Goal: Find specific page/section: Find specific page/section

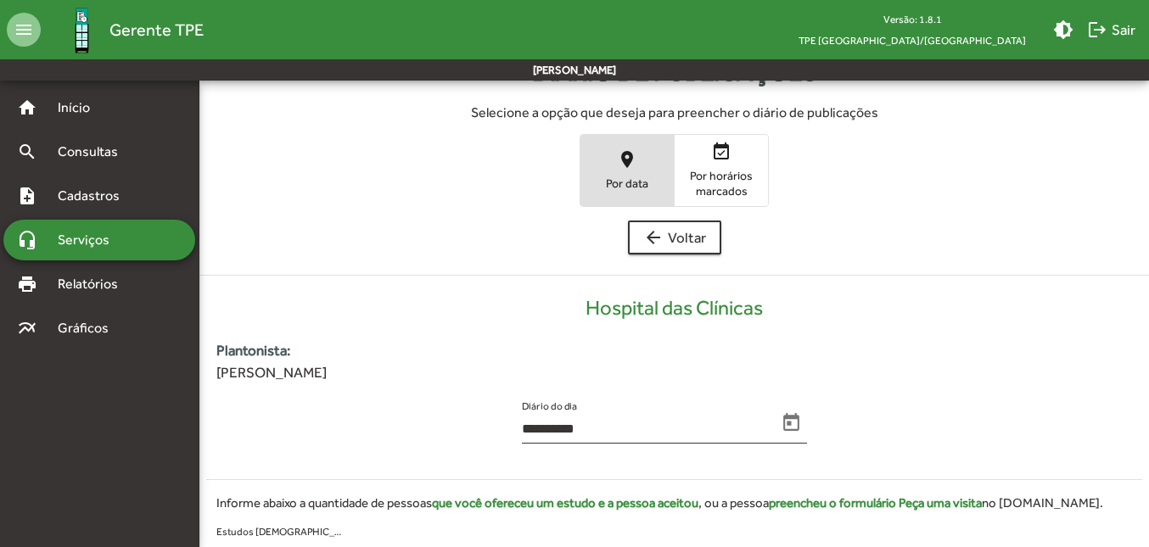
scroll to position [85, 0]
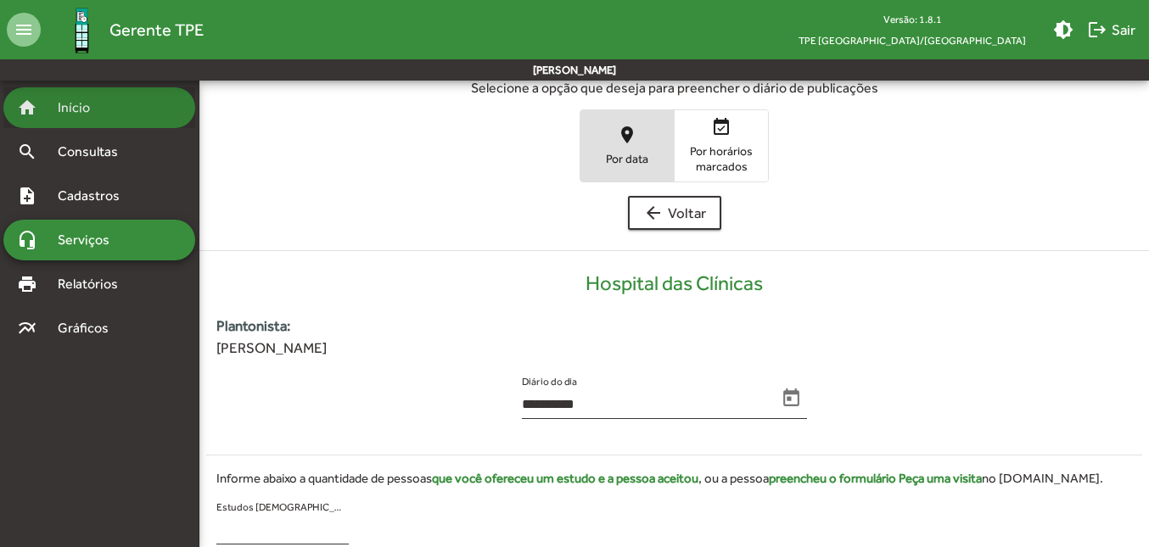
click at [103, 109] on span "Início" at bounding box center [81, 108] width 67 height 20
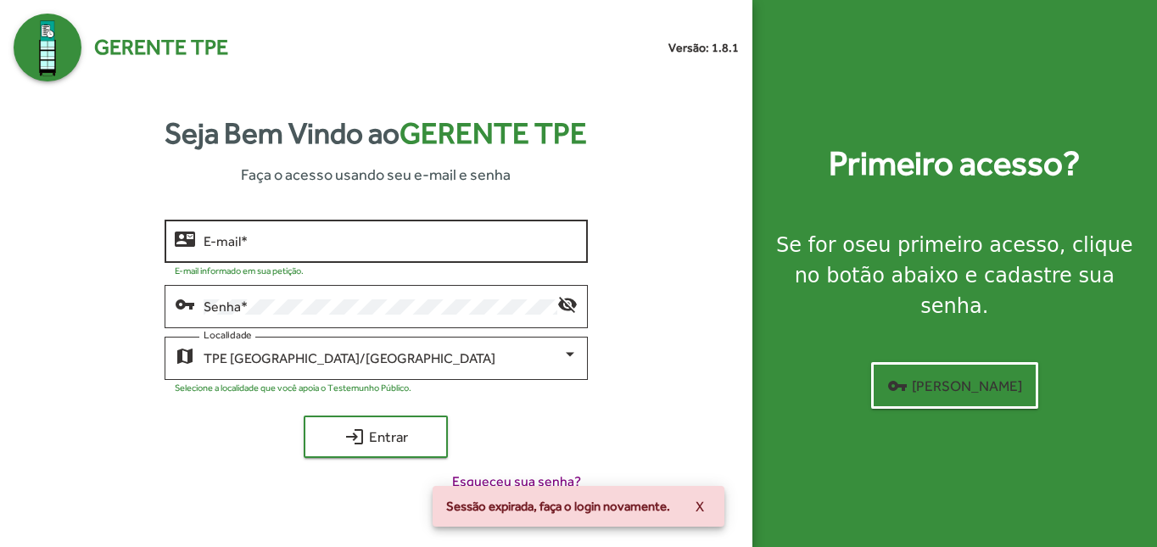
click at [339, 202] on div "Seja Bem Vindo ao Gerente TPE Faça o acesso usando seu e-mail e senha contact_m…" at bounding box center [376, 308] width 725 height 454
click at [261, 239] on input "E-mail *" at bounding box center [391, 241] width 374 height 15
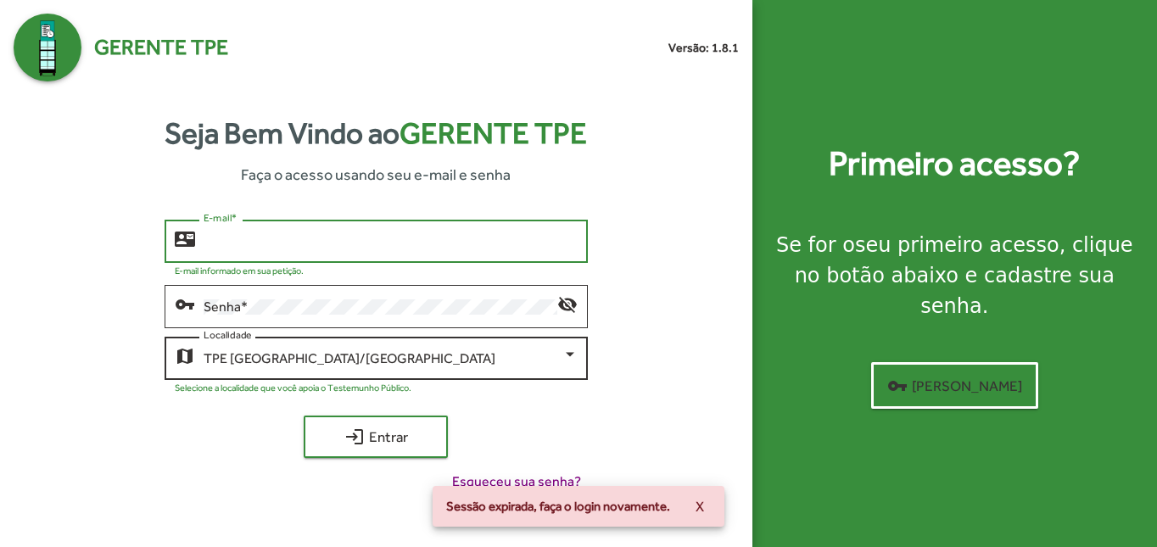
click at [265, 333] on div "[GEOGRAPHIC_DATA]/MG Localidade" at bounding box center [391, 356] width 374 height 47
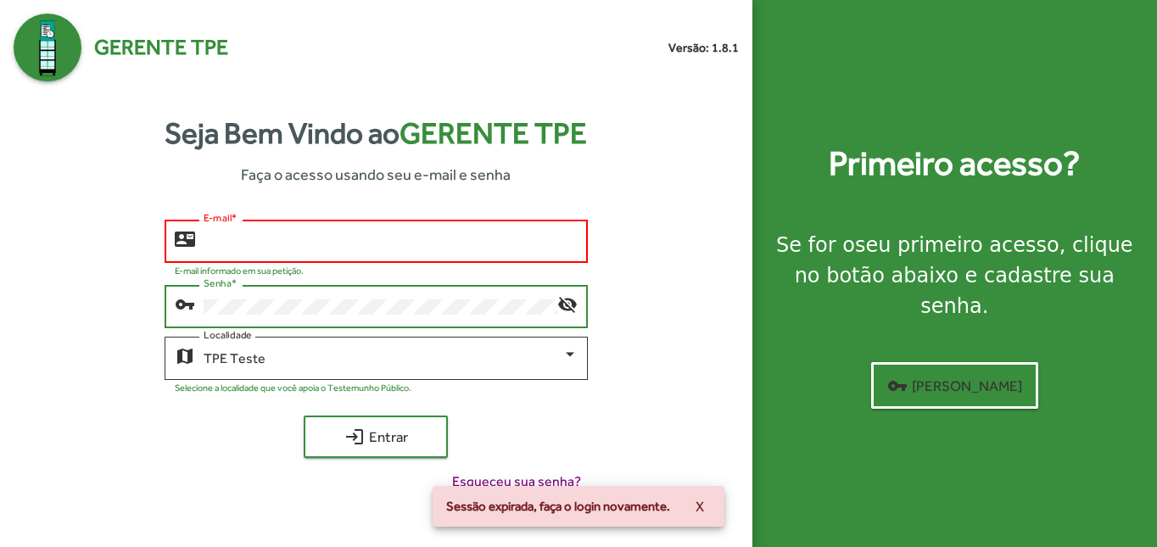
type input "**********"
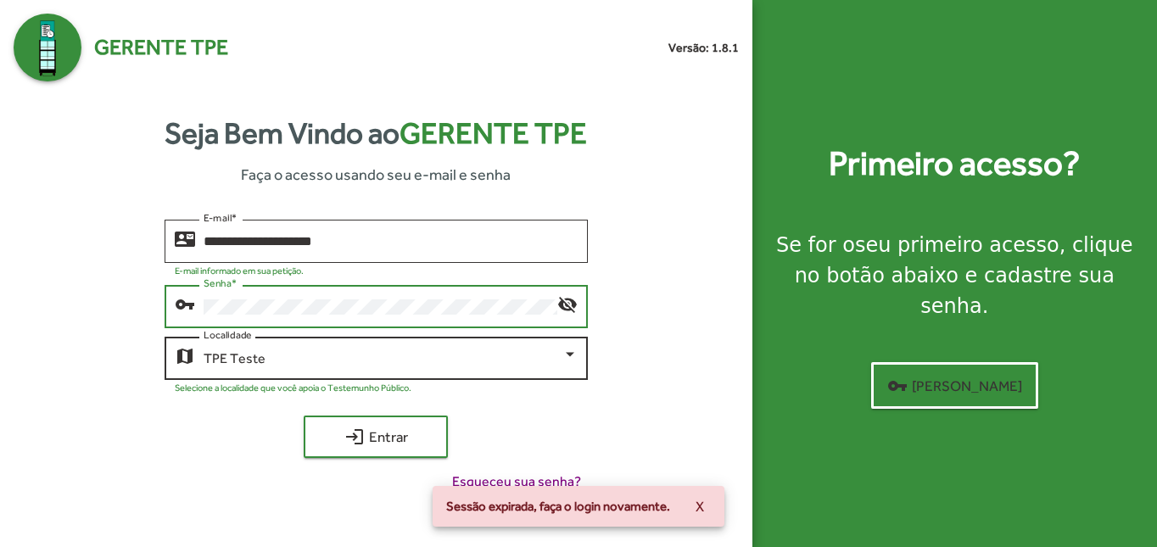
click at [290, 347] on div "TPE Teste Localidade" at bounding box center [391, 356] width 374 height 47
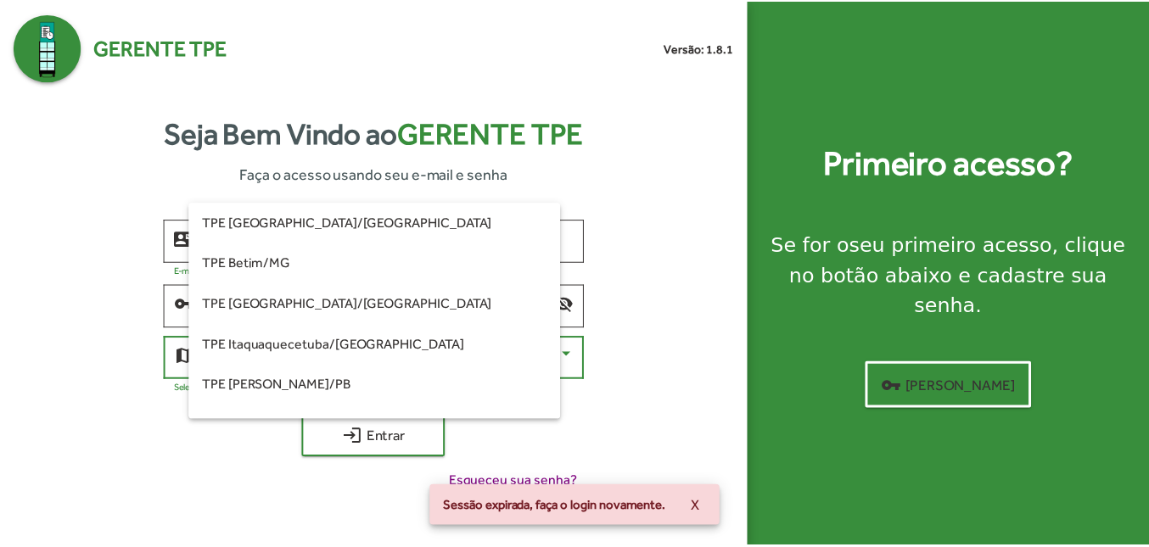
scroll to position [475, 0]
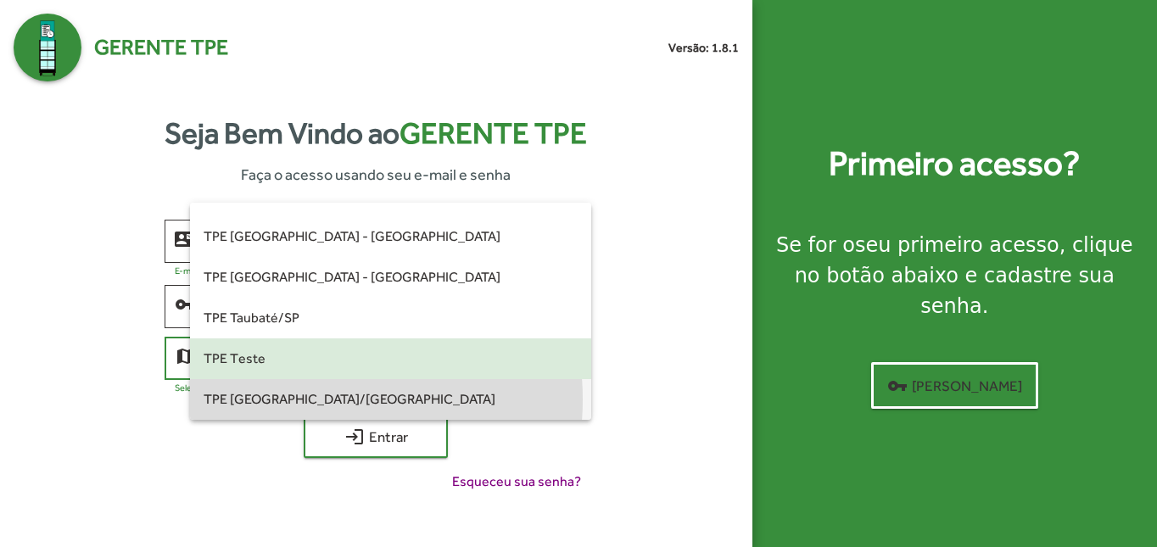
click at [294, 400] on span "TPE [GEOGRAPHIC_DATA]/[GEOGRAPHIC_DATA]" at bounding box center [391, 399] width 374 height 41
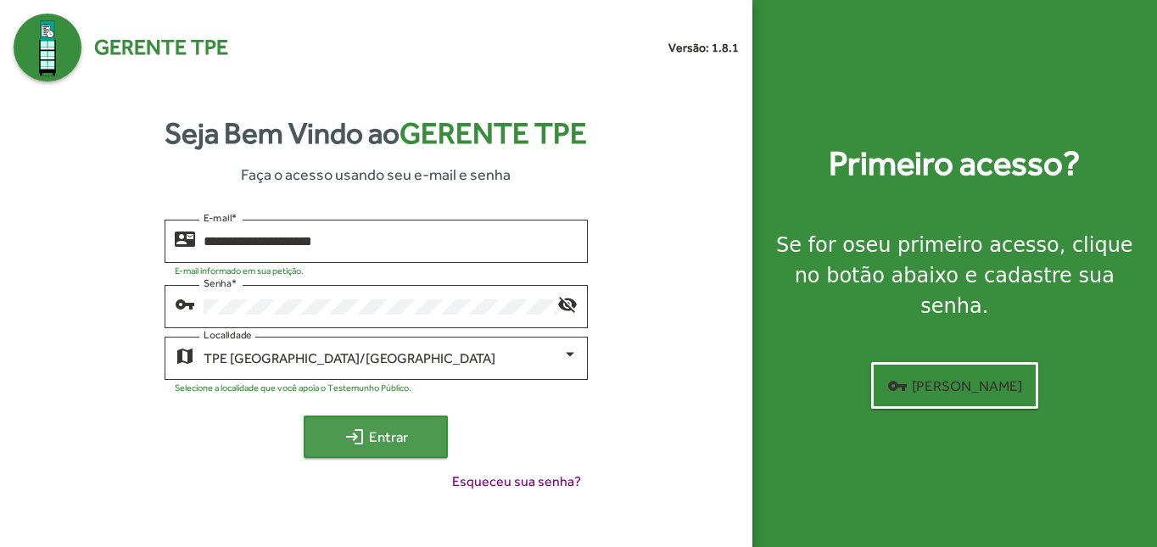
click at [350, 436] on mat-icon "login" at bounding box center [354, 437] width 20 height 20
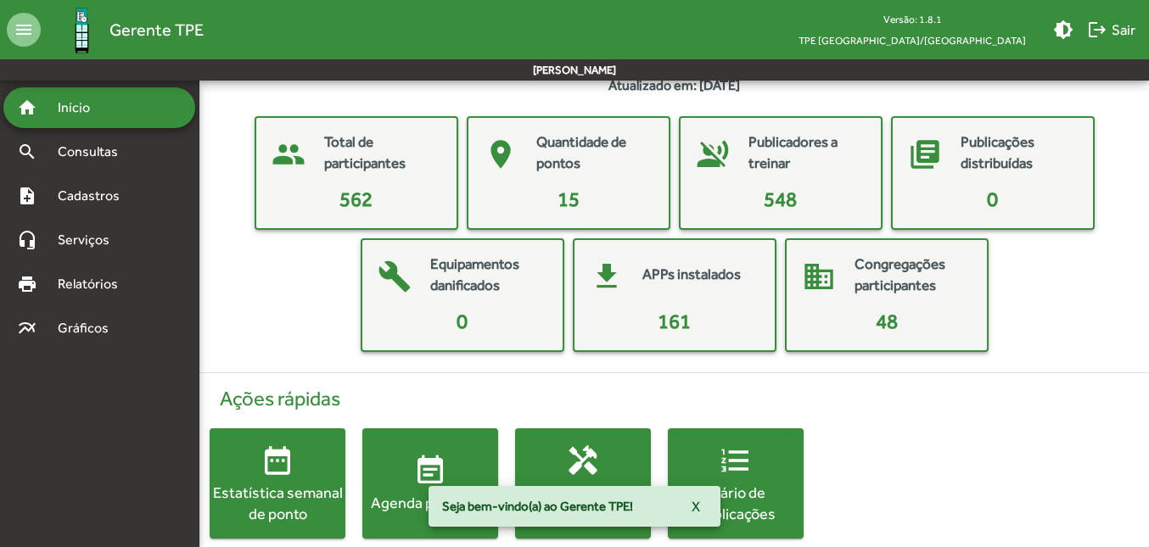
scroll to position [75, 0]
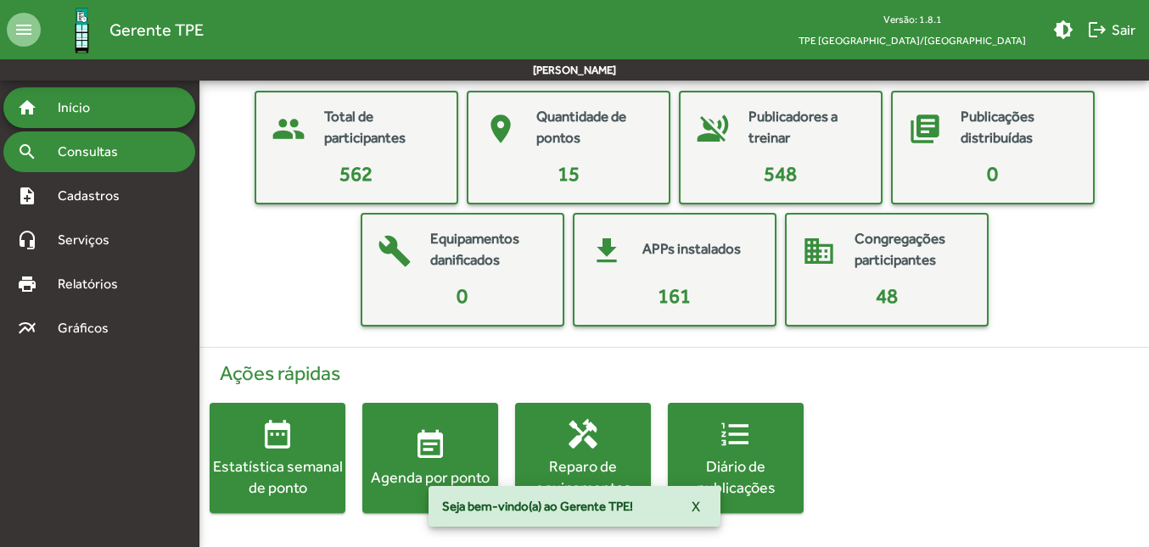
click at [100, 149] on span "Consultas" at bounding box center [94, 152] width 92 height 20
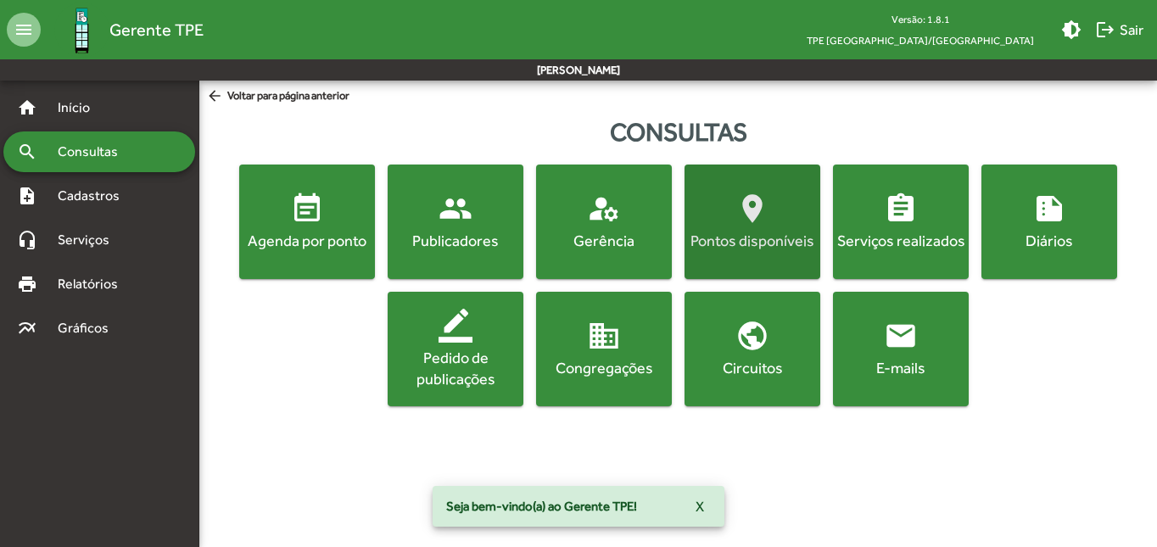
click at [749, 232] on div "Pontos disponíveis" at bounding box center [752, 240] width 129 height 21
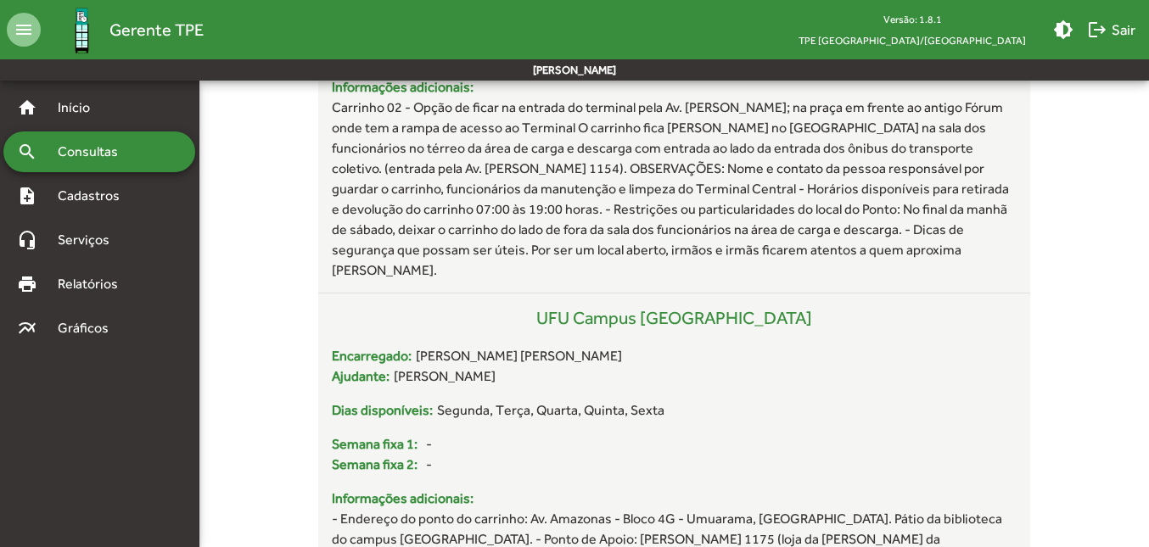
scroll to position [4072, 0]
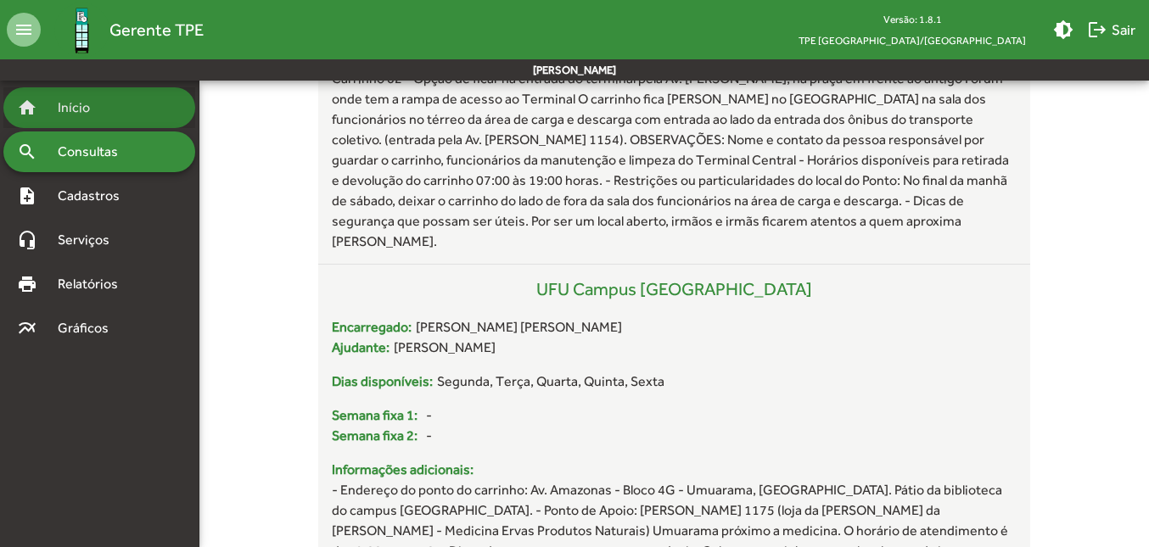
click at [73, 126] on div "home Início" at bounding box center [99, 107] width 192 height 41
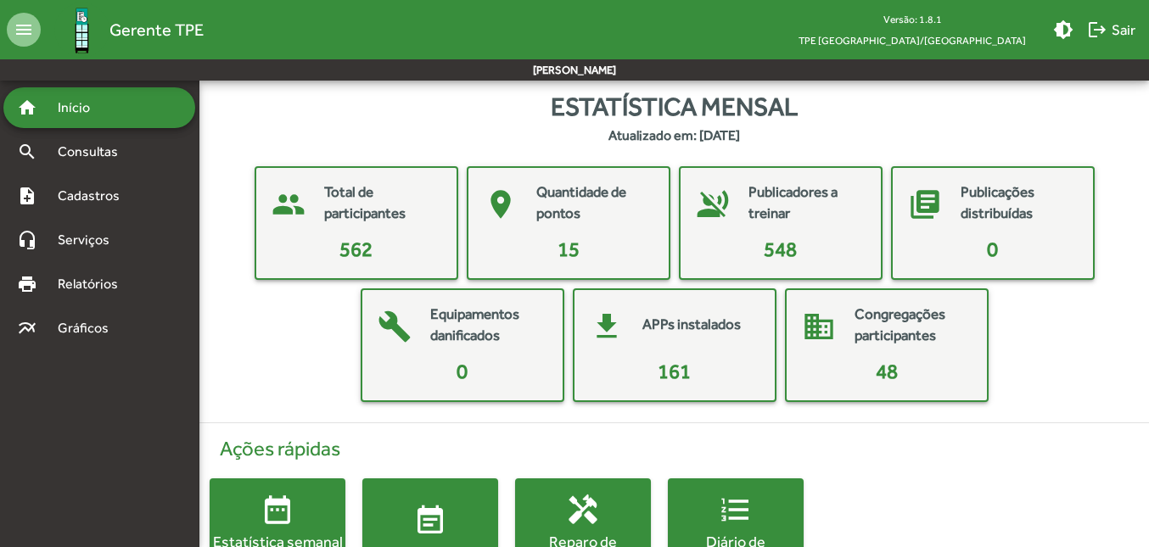
scroll to position [75, 0]
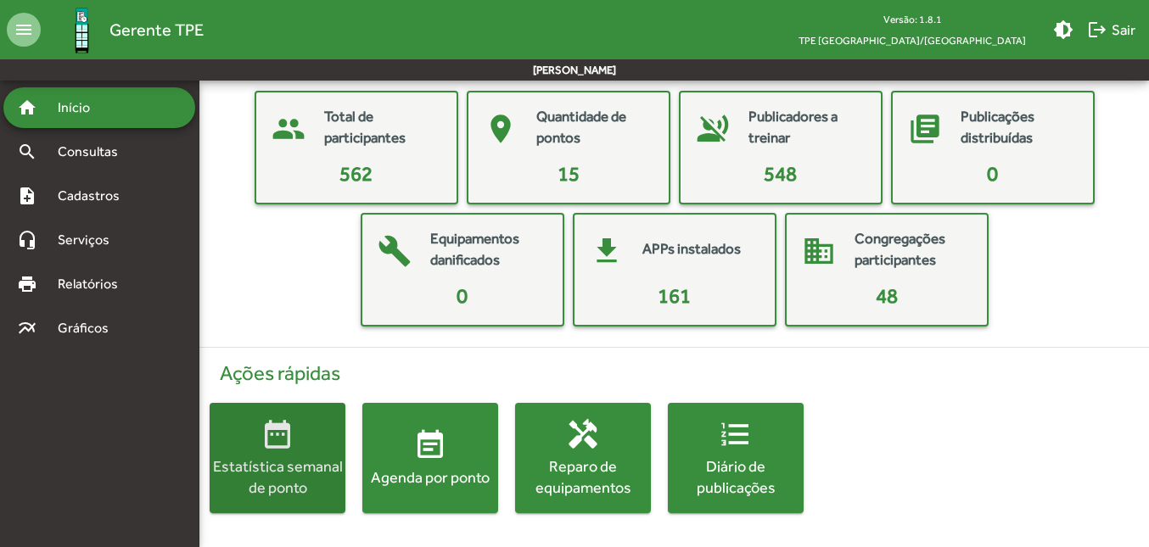
click at [287, 444] on mat-icon "date_range" at bounding box center [277, 434] width 34 height 34
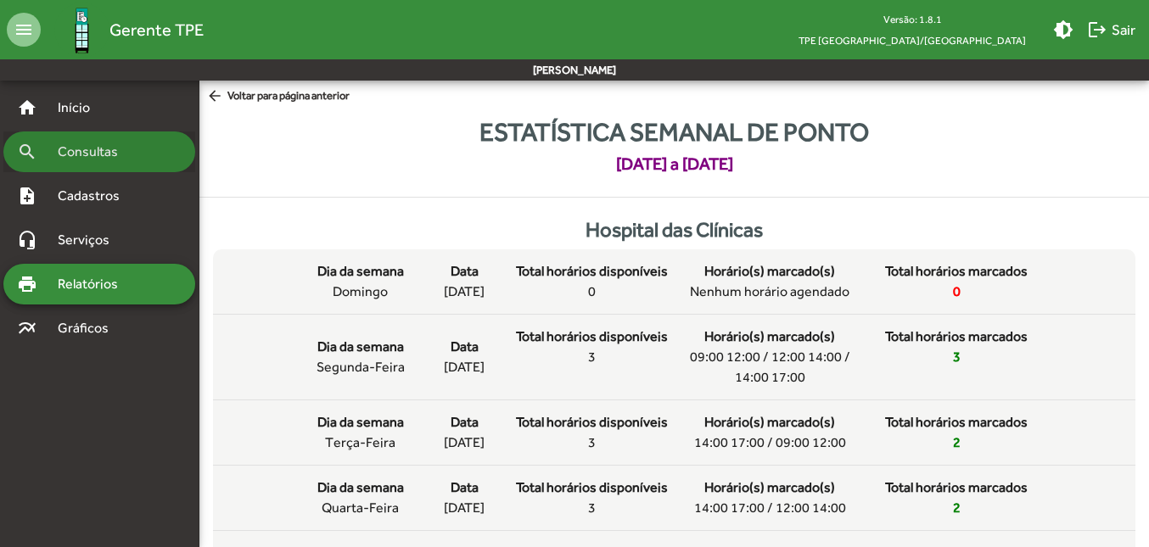
click at [118, 152] on span "Consultas" at bounding box center [94, 152] width 92 height 20
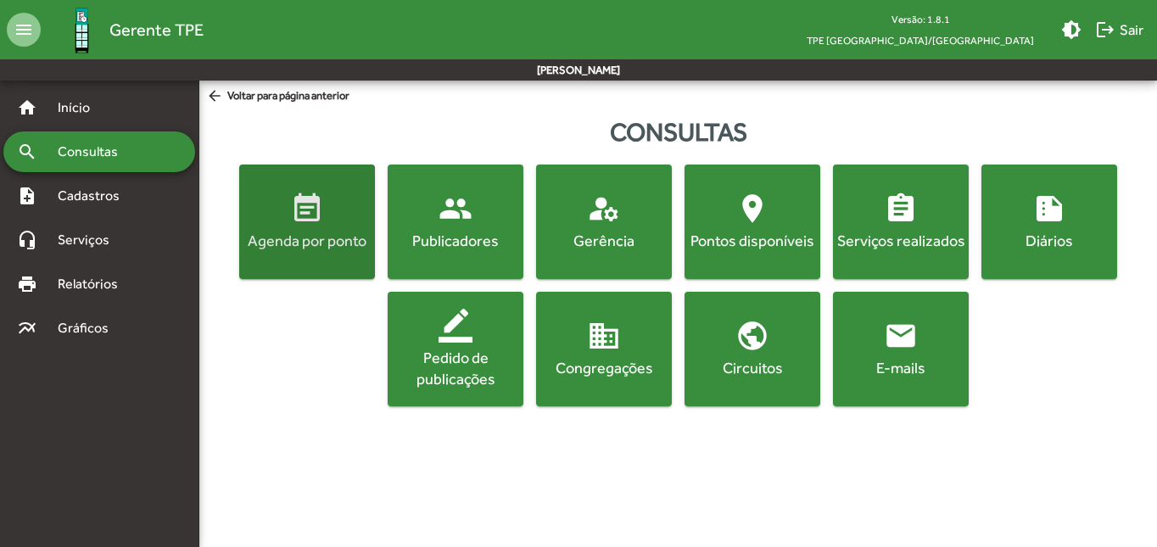
click at [348, 232] on div "Agenda por ponto" at bounding box center [307, 240] width 129 height 21
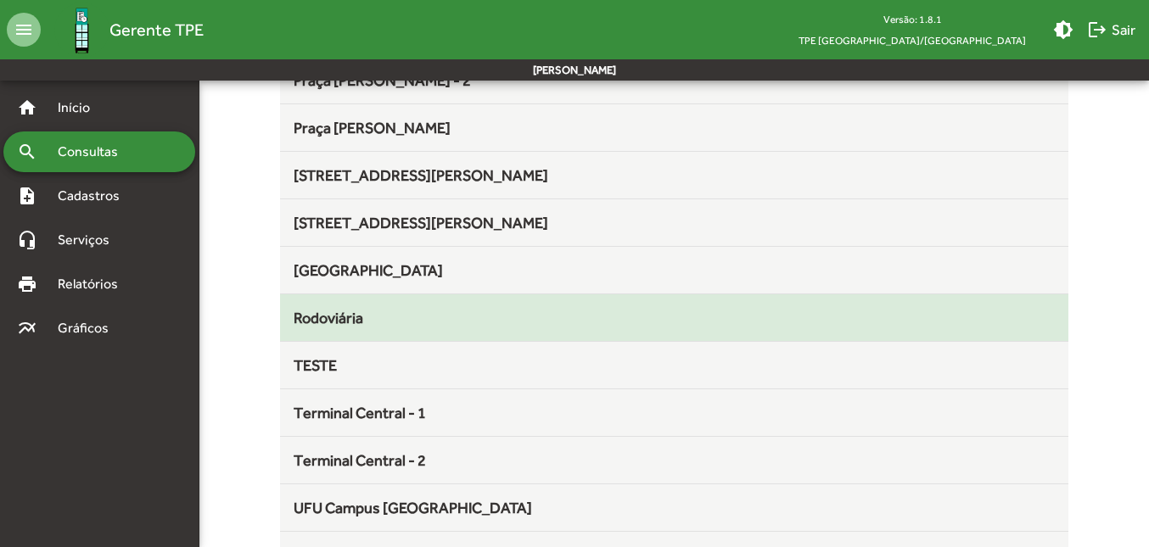
scroll to position [443, 0]
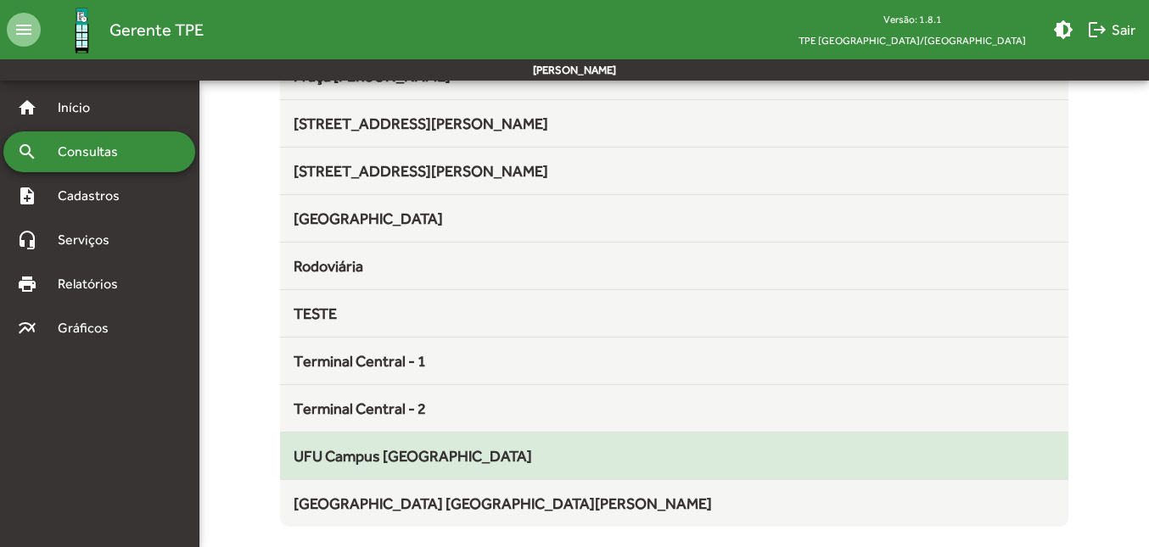
click at [426, 453] on span "UFU Campus [GEOGRAPHIC_DATA]" at bounding box center [413, 456] width 238 height 18
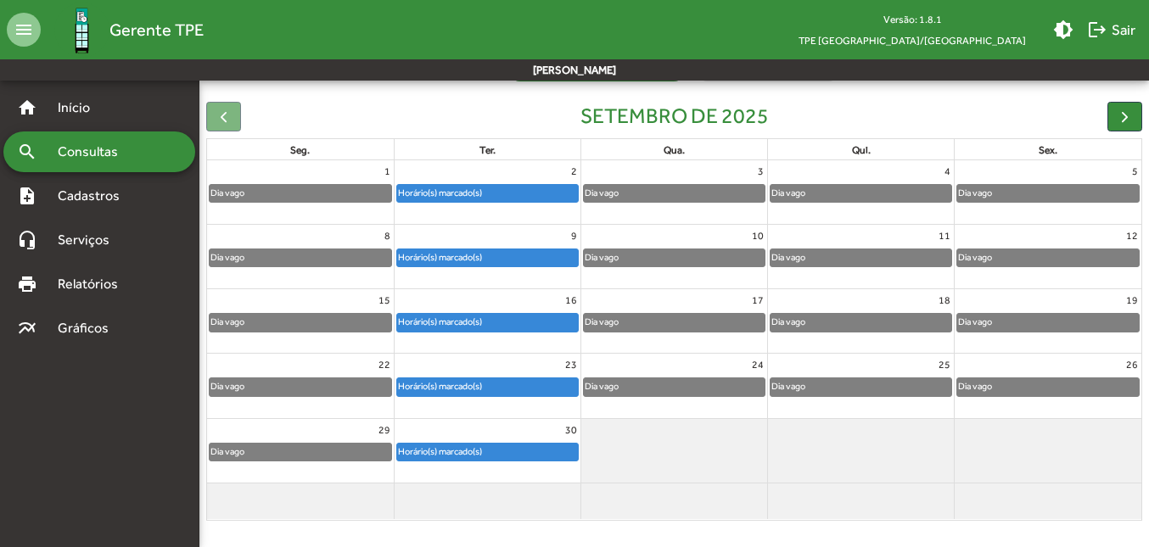
scroll to position [155, 0]
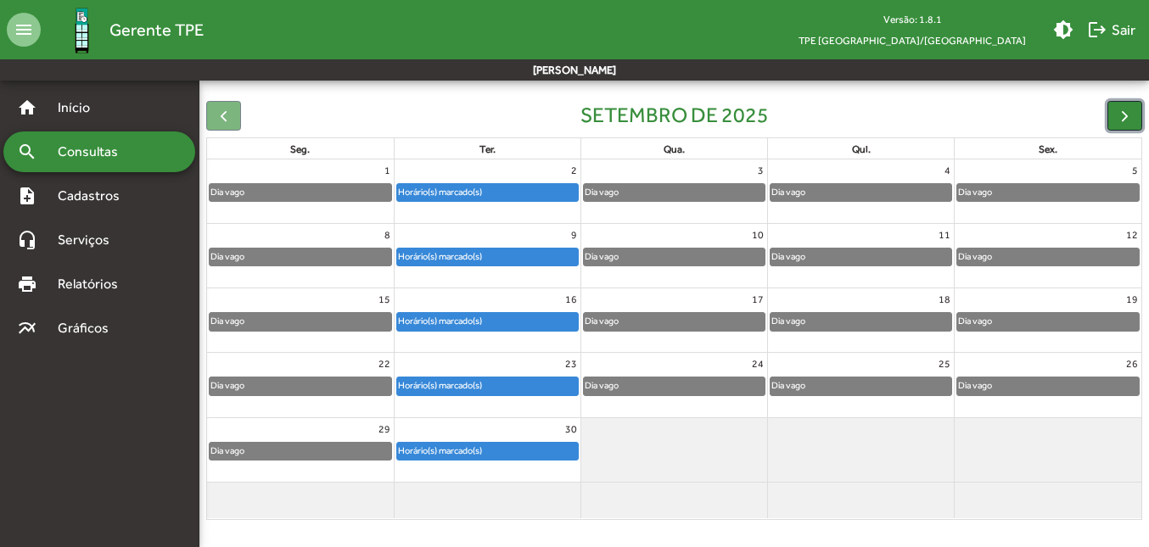
click at [1116, 112] on span "button" at bounding box center [1124, 116] width 18 height 18
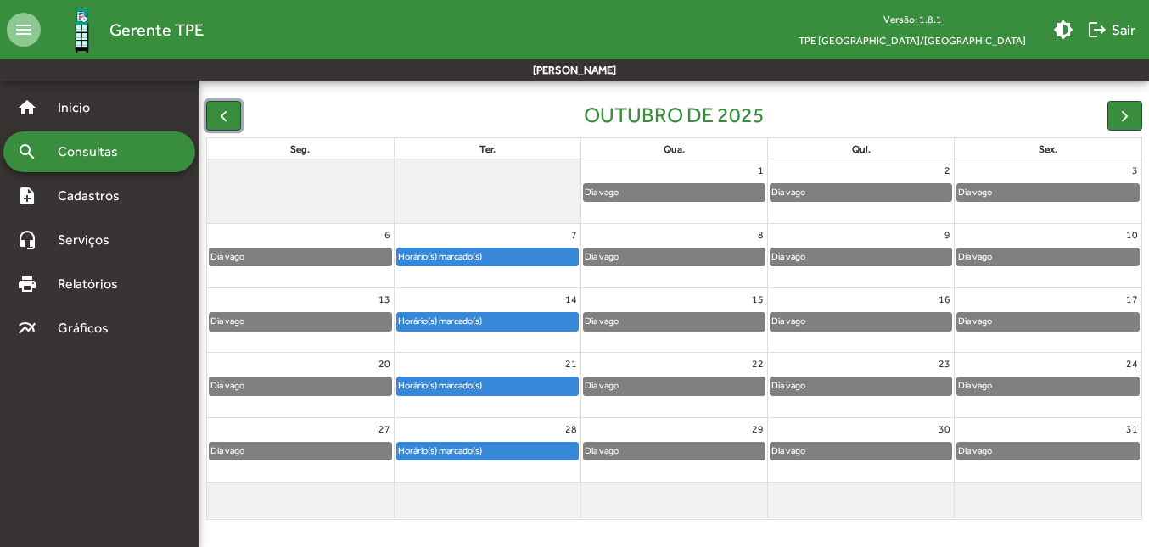
click at [213, 117] on button "button" at bounding box center [223, 116] width 35 height 30
